Goal: Information Seeking & Learning: Compare options

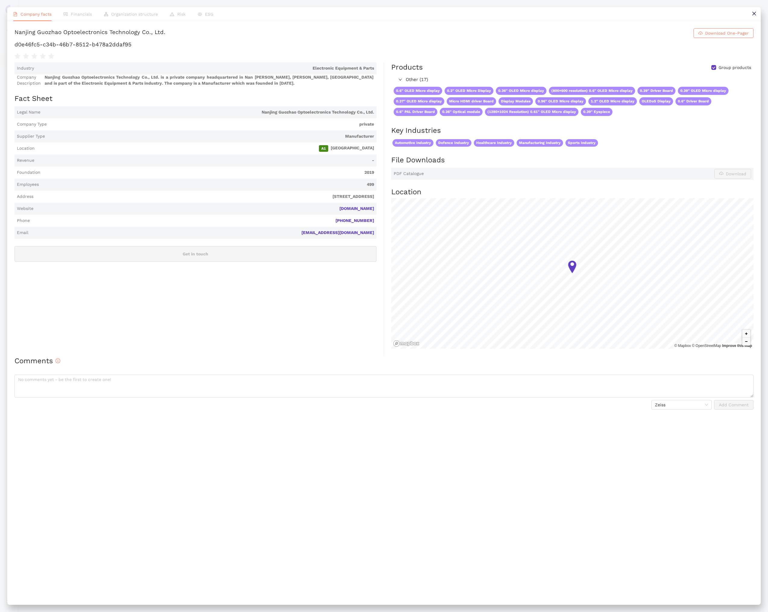
scroll to position [145, 0]
click at [754, 14] on icon "close" at bounding box center [754, 13] width 5 height 5
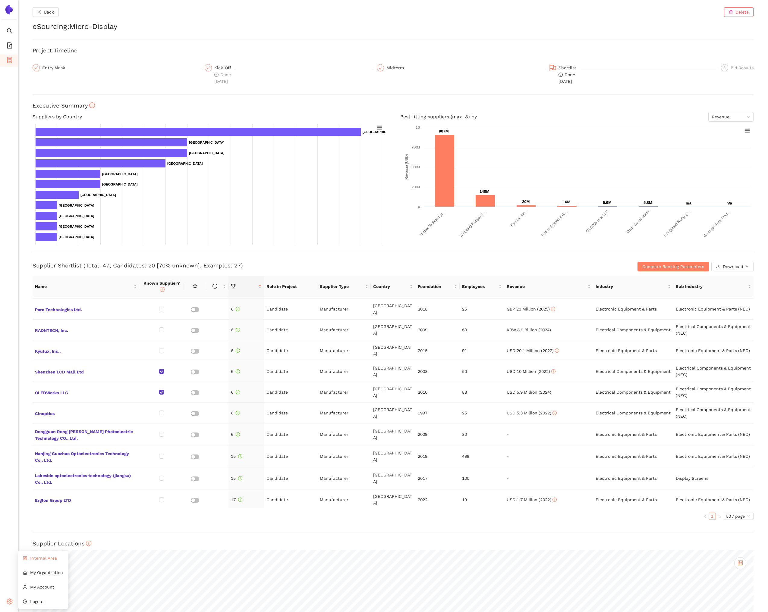
click at [35, 561] on li "Internal Area" at bounding box center [43, 558] width 50 height 12
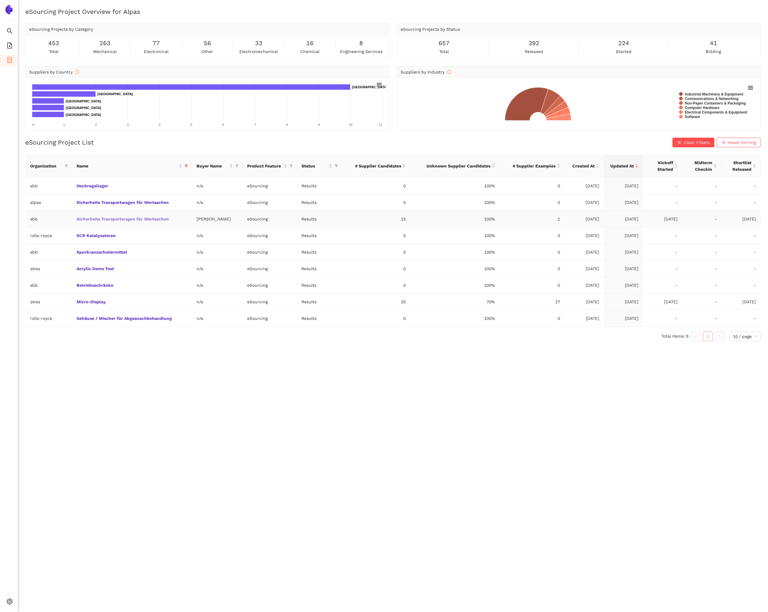
click at [0, 0] on link "Sicherheits Transportwagen für Wertsachen" at bounding box center [0, 0] width 0 height 0
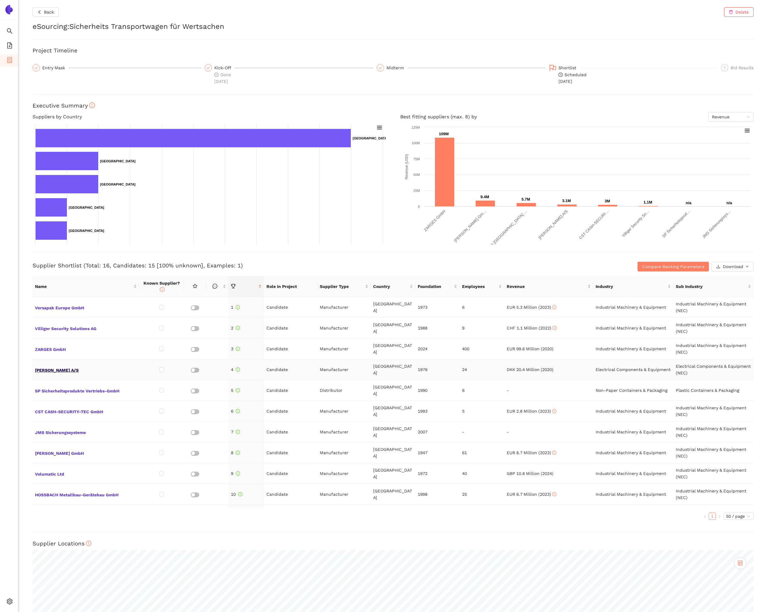
click at [75, 372] on span "[PERSON_NAME] A/S" at bounding box center [86, 370] width 102 height 8
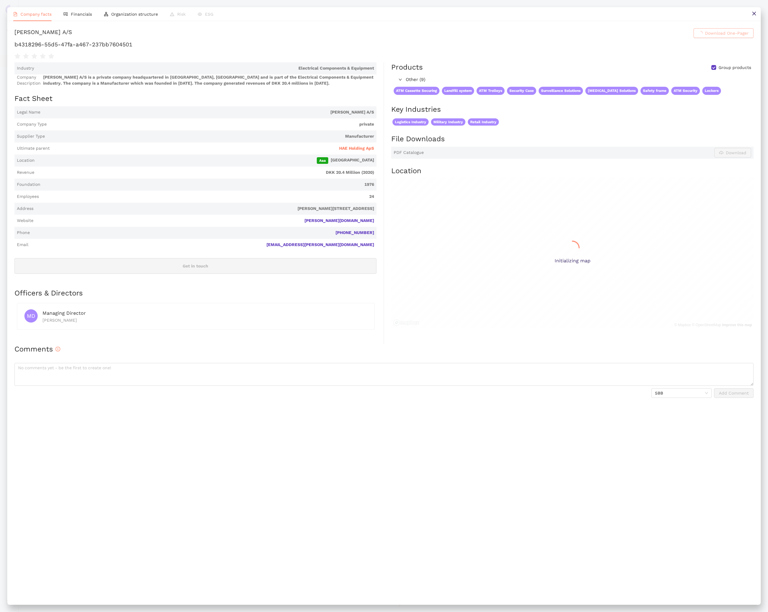
click at [153, 49] on h1 "b4318296-55d5-47fa-a467-237bb7604501" at bounding box center [383, 45] width 739 height 8
copy div "b4318296-55d5-47fa-a467-237bb7604501"
click at [757, 18] on button at bounding box center [754, 14] width 14 height 14
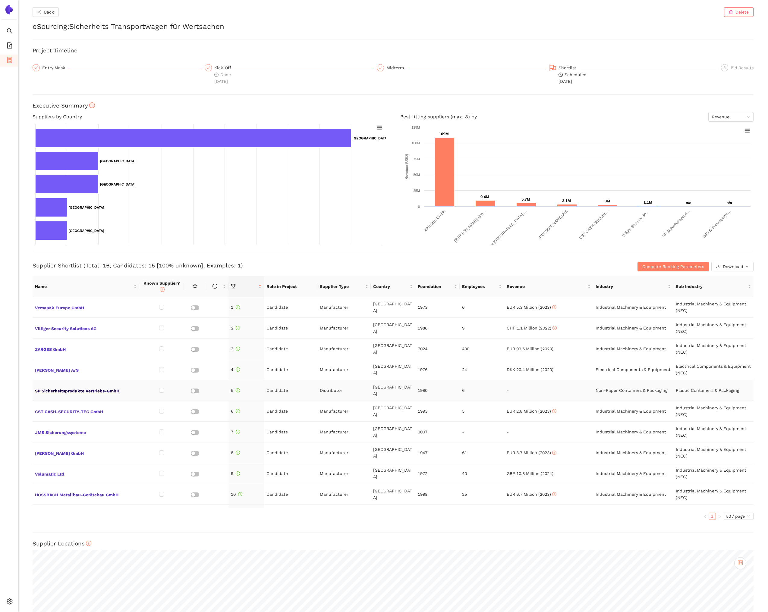
click at [120, 387] on span "SP Sicherheitsprodukte Vertriebs-GmbH" at bounding box center [86, 391] width 102 height 8
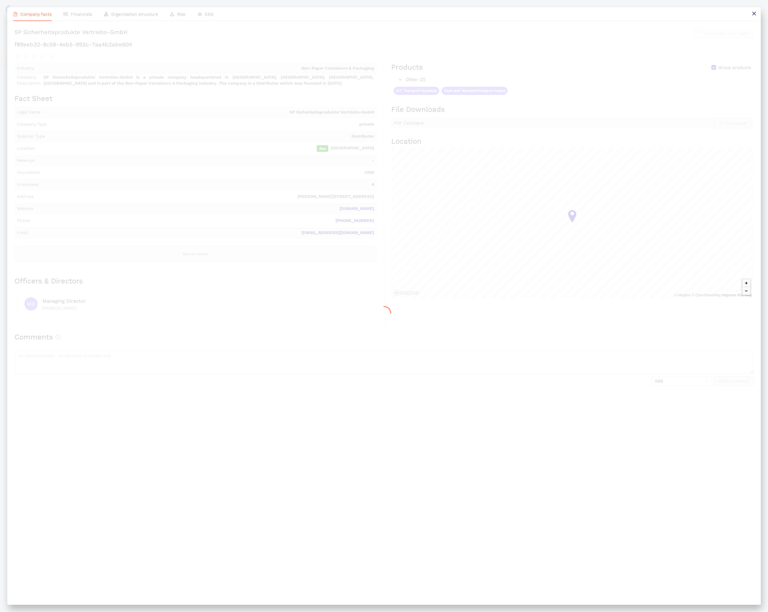
click at [142, 49] on h1 "f89eeb32-8c58-4eb5-992c-7aa4b2abe604" at bounding box center [383, 45] width 739 height 8
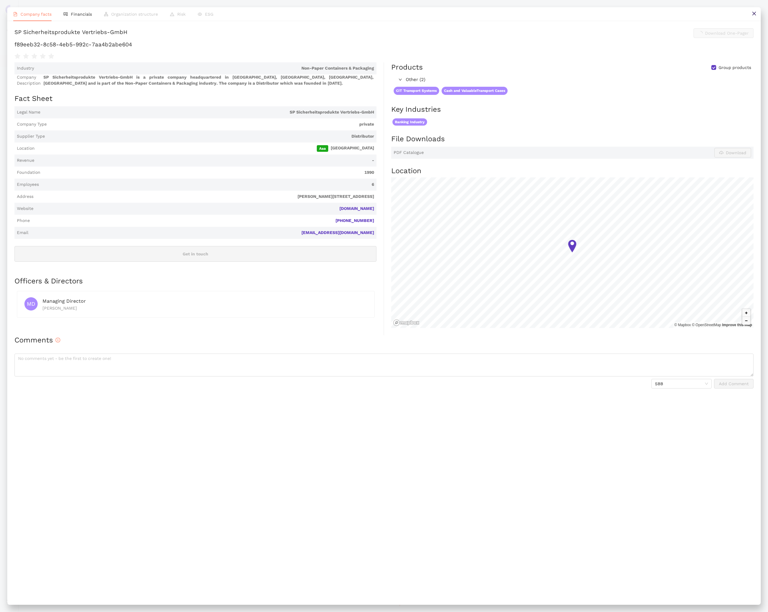
click at [142, 49] on h1 "f89eeb32-8c58-4eb5-992c-7aa4b2abe604" at bounding box center [383, 45] width 739 height 8
copy div "f89eeb32-8c58-4eb5-992c-7aa4b2abe604"
click at [750, 18] on button at bounding box center [754, 14] width 14 height 14
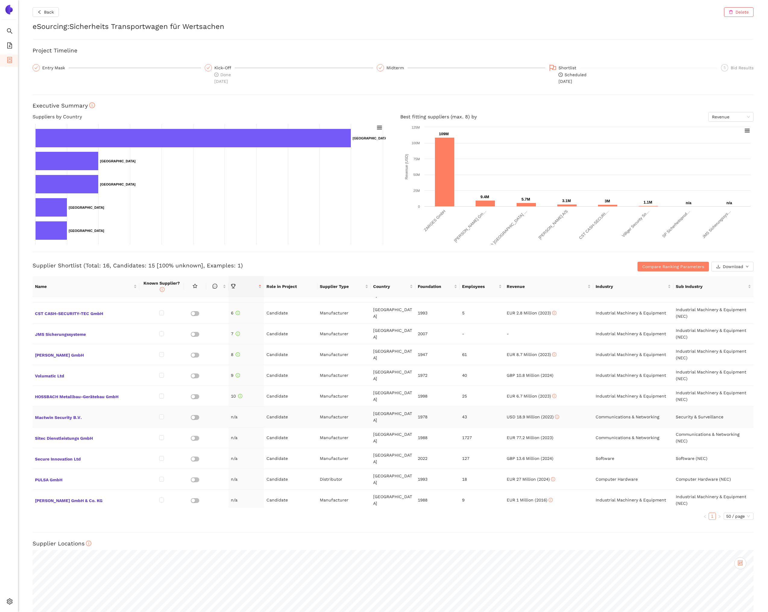
scroll to position [100, 0]
click at [74, 411] on span "Mactwin Security B.V." at bounding box center [86, 415] width 102 height 8
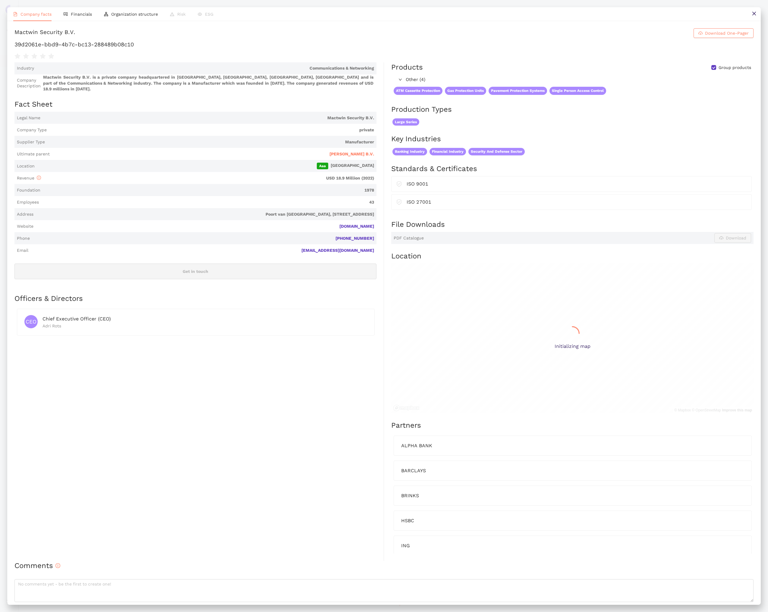
click at [107, 49] on h1 "39d2061e-bbd9-4b7c-bc13-288489b08c10" at bounding box center [383, 45] width 739 height 8
copy div "39d2061e-bbd9-4b7c-bc13-288489b08c10"
click at [751, 16] on button at bounding box center [754, 14] width 14 height 14
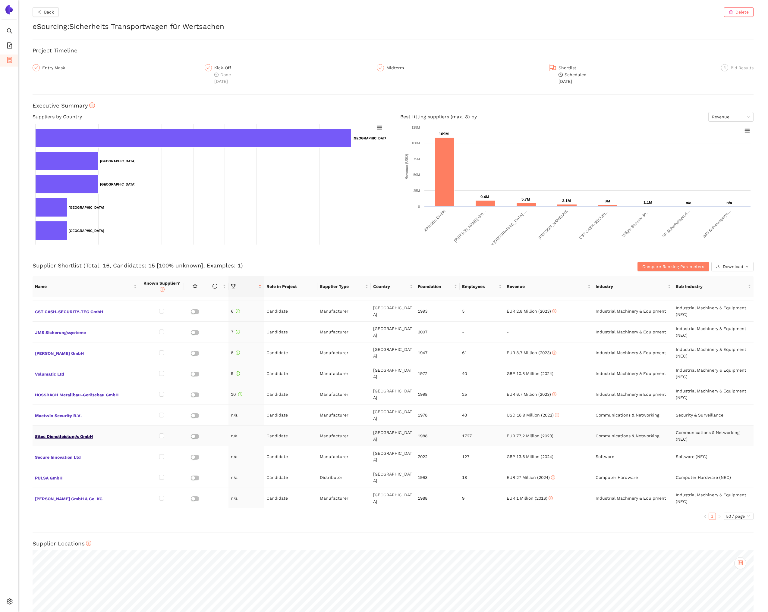
click at [75, 432] on span "Sitec Dienstleistungs GmbH" at bounding box center [86, 436] width 102 height 8
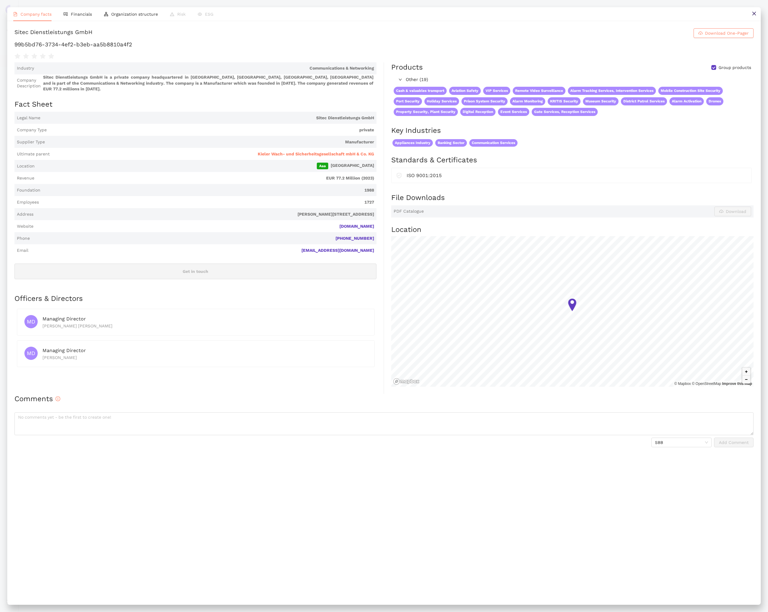
click at [168, 49] on h1 "99b5bd76-3734-4ef2-b3eb-aa5b8810a4f2" at bounding box center [383, 45] width 739 height 8
copy div "99b5bd76-3734-4ef2-b3eb-aa5b8810a4f2"
click at [752, 16] on icon "close" at bounding box center [754, 13] width 5 height 5
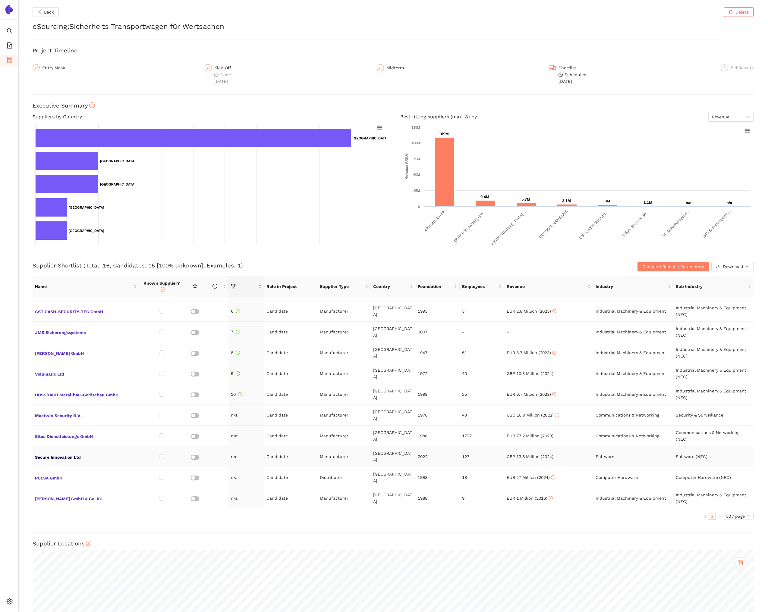
click at [62, 453] on span "Secure Innovation Ltd" at bounding box center [86, 457] width 102 height 8
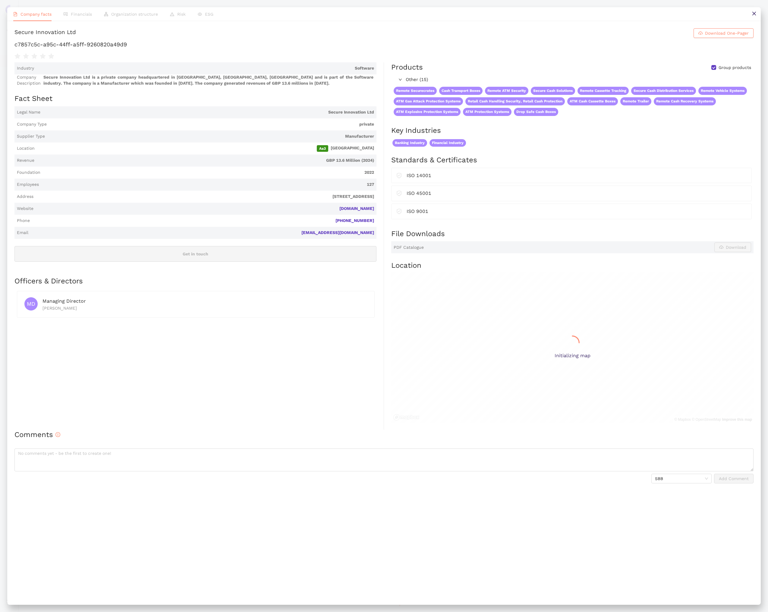
click at [118, 49] on h1 "c7857c5c-a95c-44ff-a5ff-9260820a49d9" at bounding box center [383, 45] width 739 height 8
copy div "c7857c5c-a95c-44ff-a5ff-9260820a49d9"
click at [750, 15] on button at bounding box center [754, 14] width 14 height 14
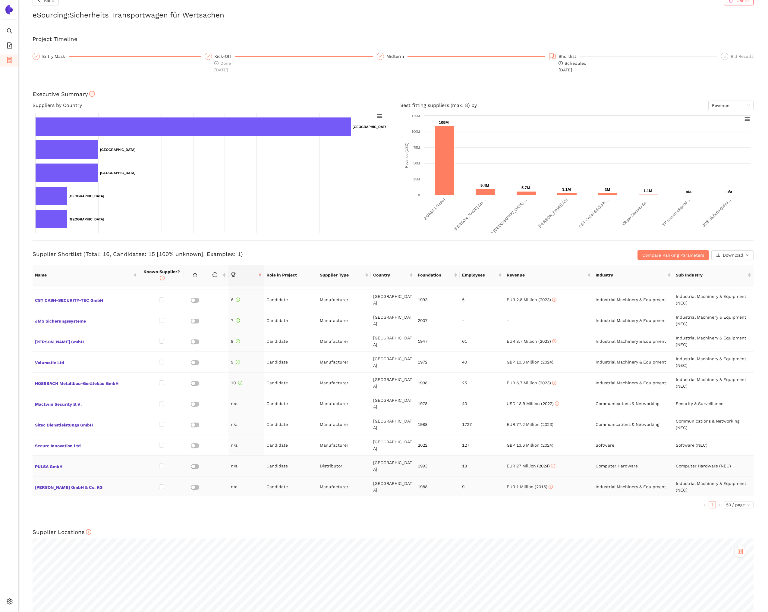
scroll to position [12, 0]
click at [60, 462] on span "PULSA GmbH" at bounding box center [86, 466] width 102 height 8
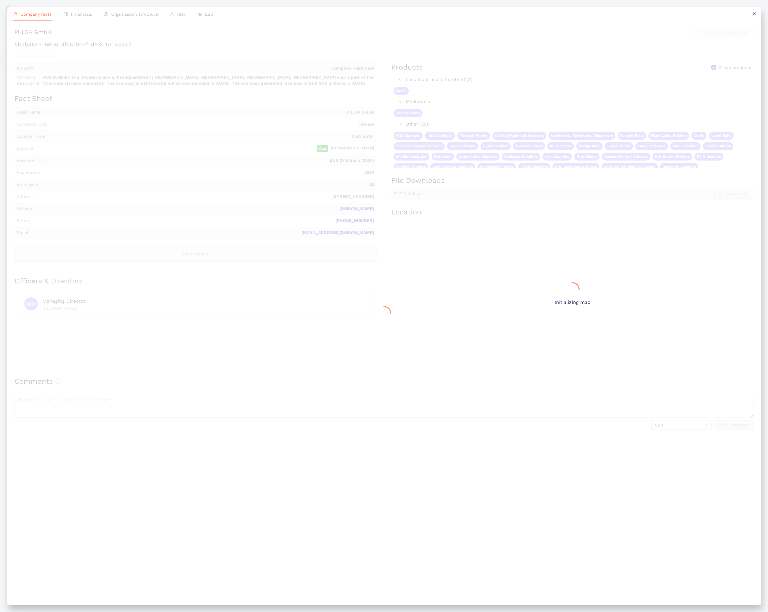
scroll to position [0, 0]
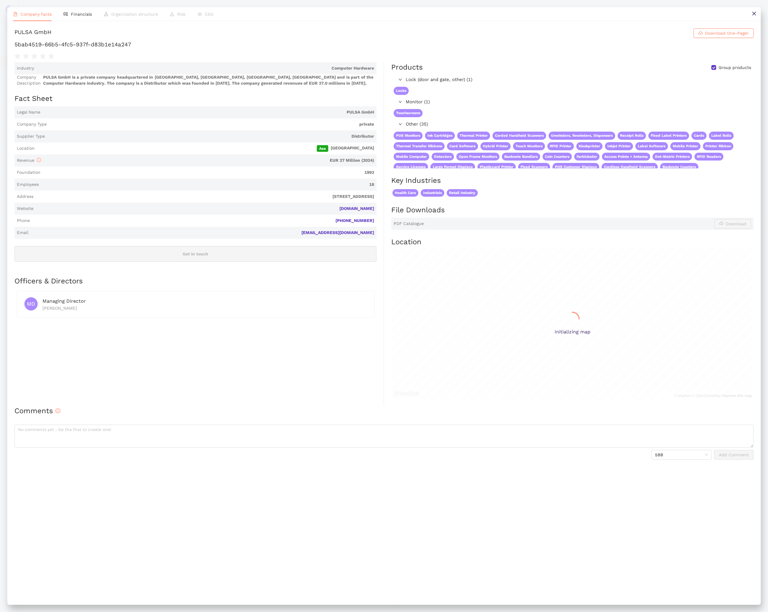
click at [168, 49] on h1 "5bab4519-66b5-4fc5-937f-d83b1e14a247" at bounding box center [383, 45] width 739 height 8
copy div "5bab4519-66b5-4fc5-937f-d83b1e14a247"
click at [751, 11] on button at bounding box center [754, 14] width 14 height 14
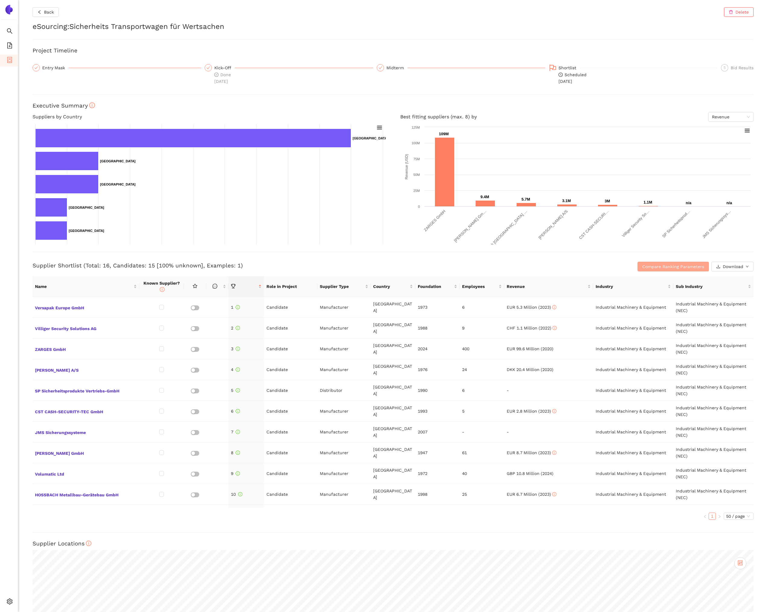
click at [648, 264] on span "Compare Ranking Parameters" at bounding box center [673, 266] width 62 height 7
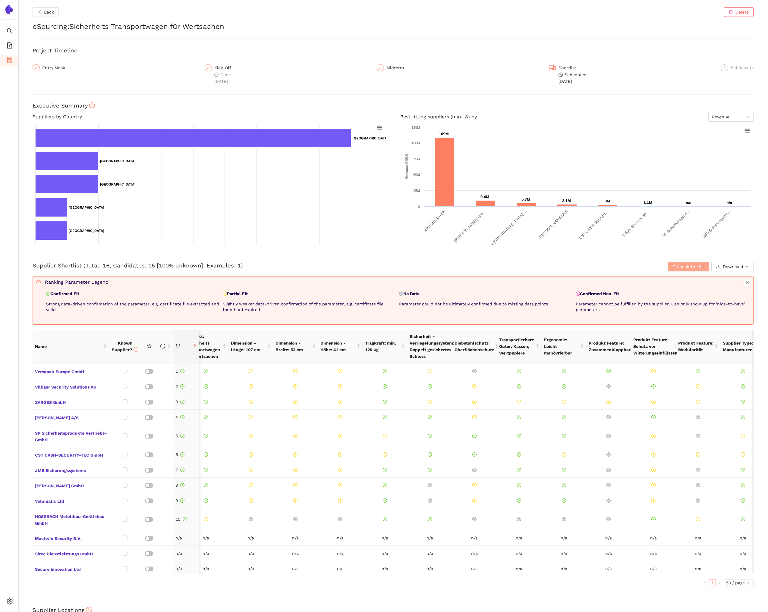
click at [671, 269] on button "Go back to List" at bounding box center [688, 267] width 41 height 10
